Goal: Task Accomplishment & Management: Manage account settings

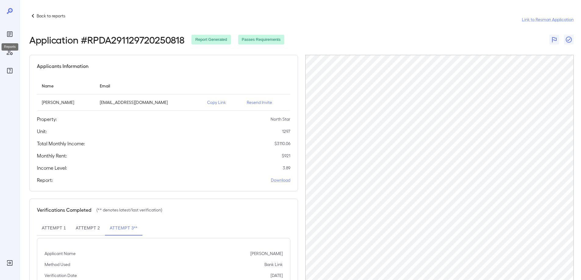
click at [11, 36] on icon "Reports" at bounding box center [9, 33] width 5 height 5
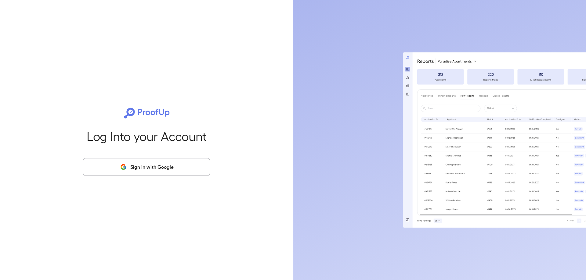
click at [158, 178] on div "Log Into your Account Sign in with Google" at bounding box center [146, 140] width 273 height 280
click at [159, 171] on button "Sign in with Google" at bounding box center [146, 167] width 127 height 18
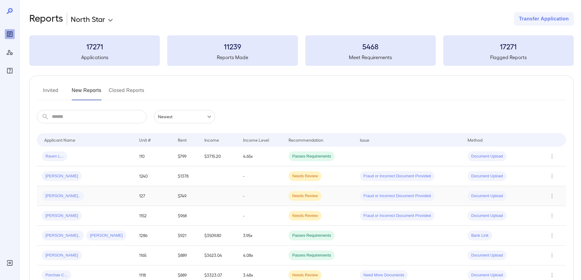
click at [105, 189] on td "Deonte R..." at bounding box center [85, 196] width 97 height 20
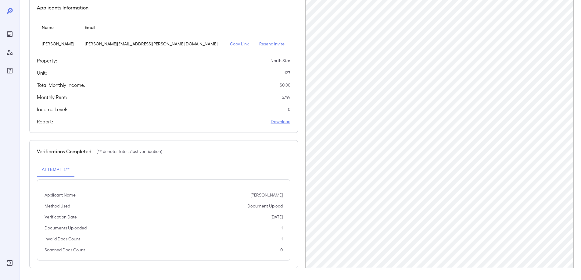
scroll to position [59, 0]
click at [230, 43] on p "Copy Link" at bounding box center [240, 44] width 20 height 6
click at [10, 33] on icon "Reports" at bounding box center [9, 34] width 3 height 3
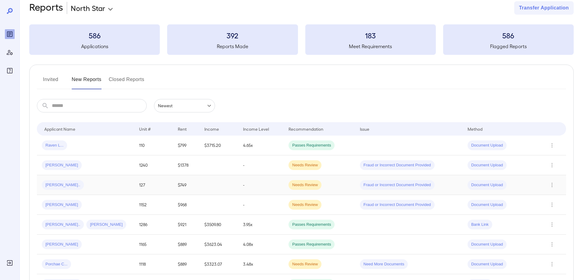
click at [95, 179] on td "Deonte R..." at bounding box center [85, 185] width 97 height 20
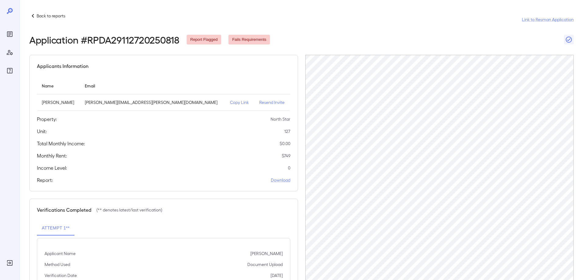
click at [44, 18] on p "Back to reports" at bounding box center [51, 16] width 29 height 6
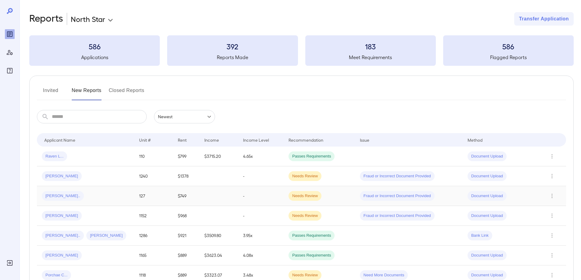
click at [85, 197] on div "Deonte R..." at bounding box center [86, 196] width 88 height 10
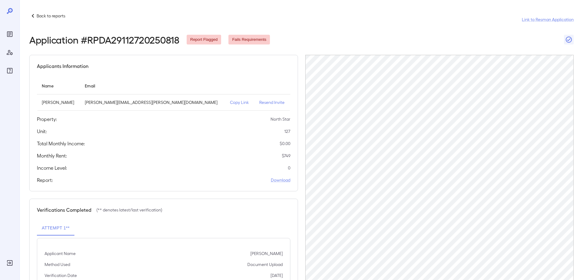
click at [230, 102] on p "Copy Link" at bounding box center [240, 102] width 20 height 6
click at [12, 34] on icon "Reports" at bounding box center [9, 34] width 7 height 7
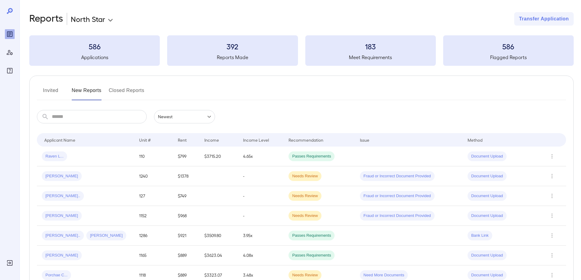
click at [90, 112] on input "text" at bounding box center [99, 116] width 95 height 13
click at [48, 88] on button "Invited" at bounding box center [50, 93] width 27 height 15
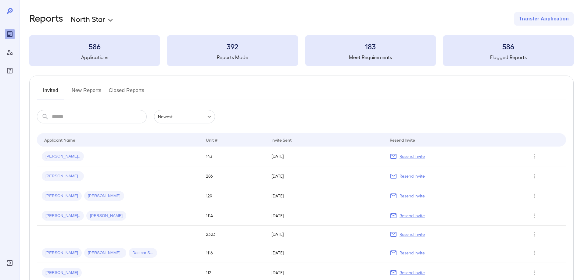
click at [99, 121] on input "text" at bounding box center [99, 116] width 95 height 13
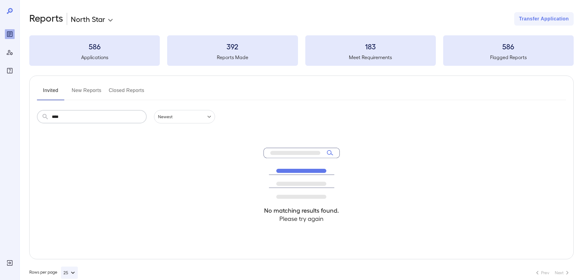
type input "****"
click at [102, 93] on div "Invited New Reports Closed Reports" at bounding box center [301, 93] width 529 height 15
click at [92, 90] on button "New Reports" at bounding box center [87, 93] width 30 height 15
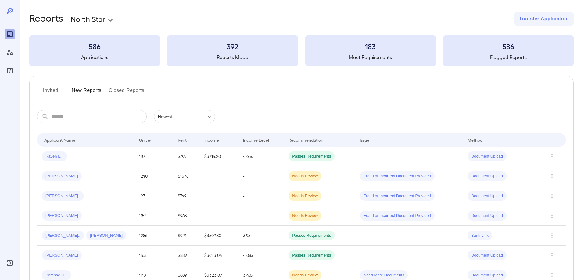
click at [92, 118] on input "text" at bounding box center [99, 116] width 95 height 13
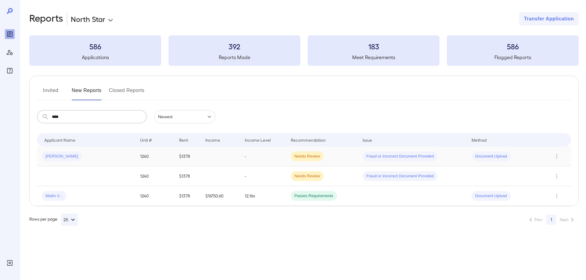
type input "****"
click at [109, 152] on div "Eberechukwu A..." at bounding box center [86, 157] width 88 height 10
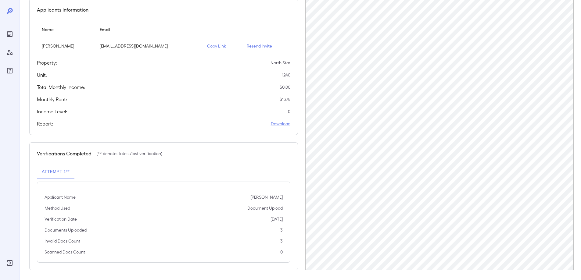
scroll to position [59, 0]
